Goal: Information Seeking & Learning: Understand process/instructions

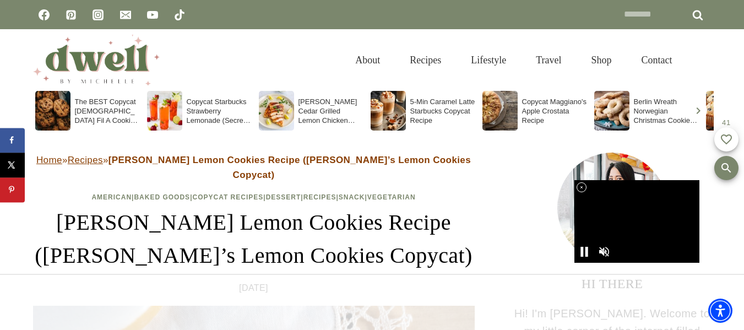
click at [578, 186] on icon at bounding box center [581, 187] width 9 height 9
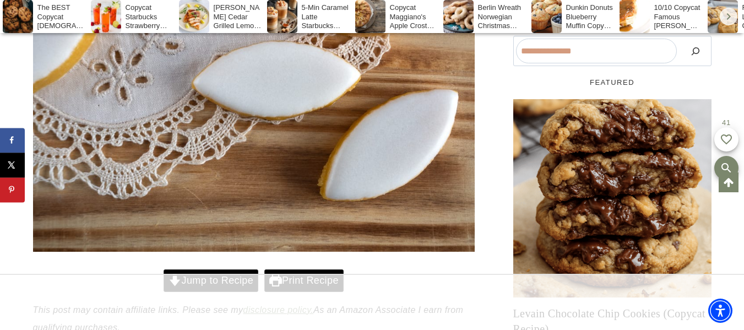
scroll to position [606, 0]
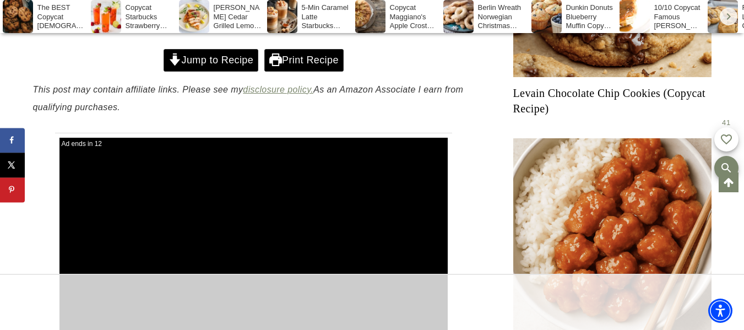
click at [231, 53] on link "Jump to Recipe" at bounding box center [211, 60] width 95 height 23
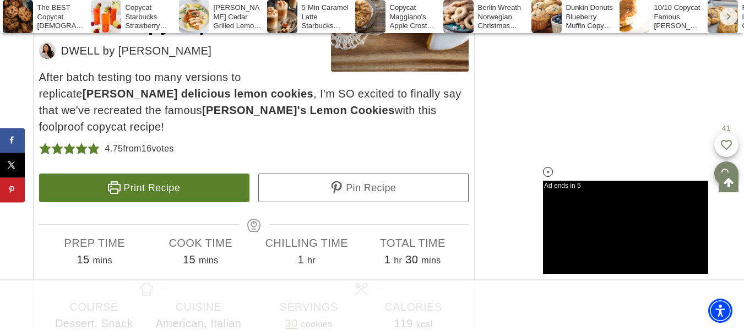
scroll to position [6514, 0]
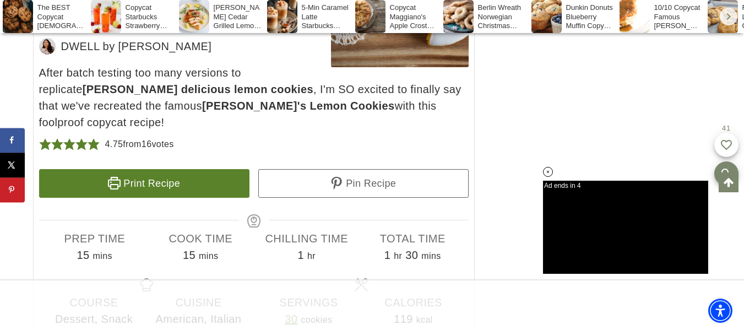
click at [187, 169] on link "Print Recipe" at bounding box center [144, 183] width 210 height 29
